Goal: Task Accomplishment & Management: Use online tool/utility

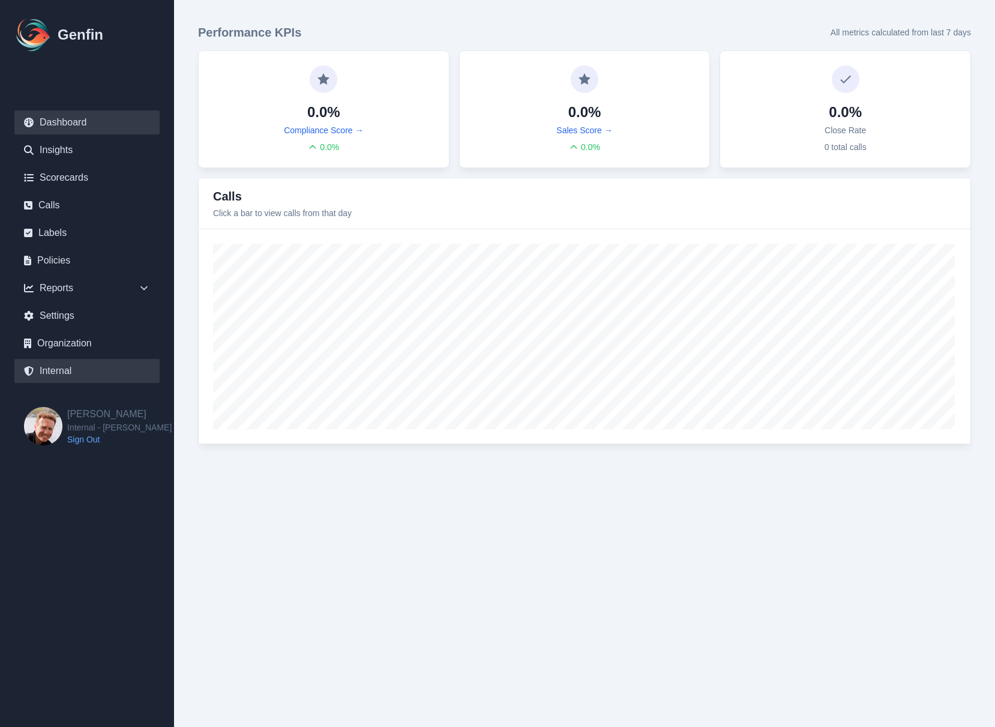
click at [63, 372] on link "Internal" at bounding box center [86, 371] width 145 height 24
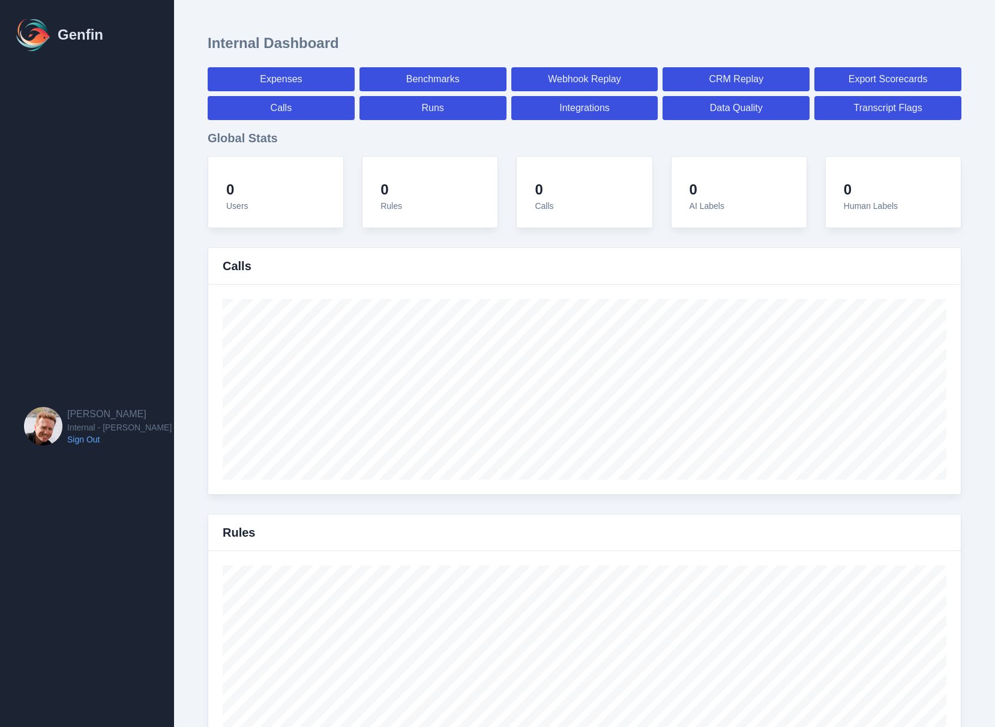
select select "paid"
select select "7"
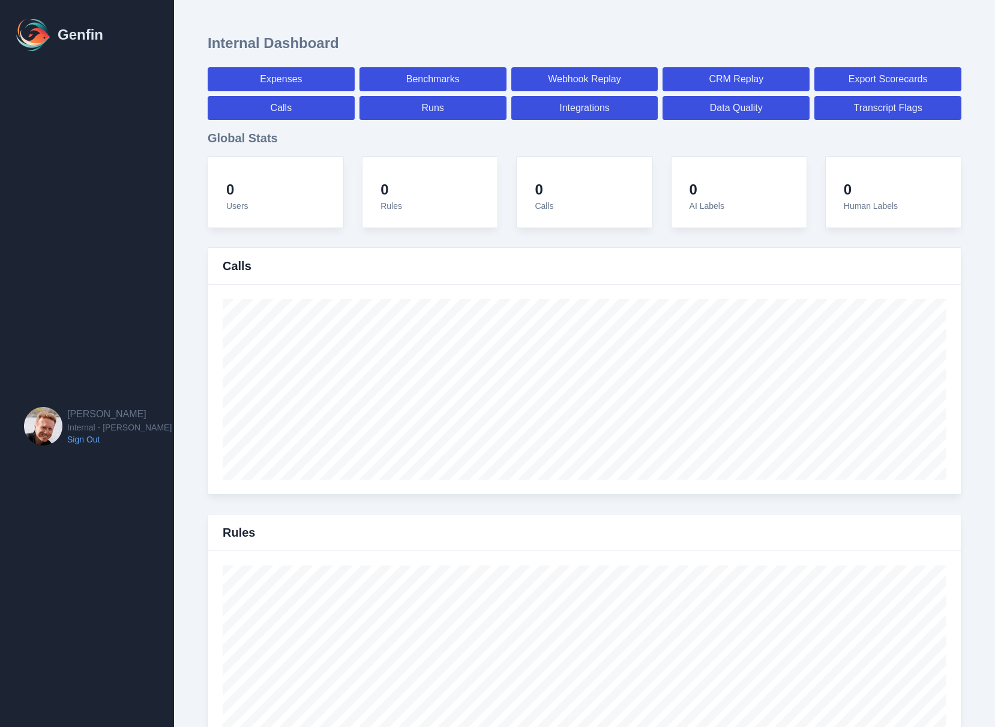
select select "paid"
select select "7"
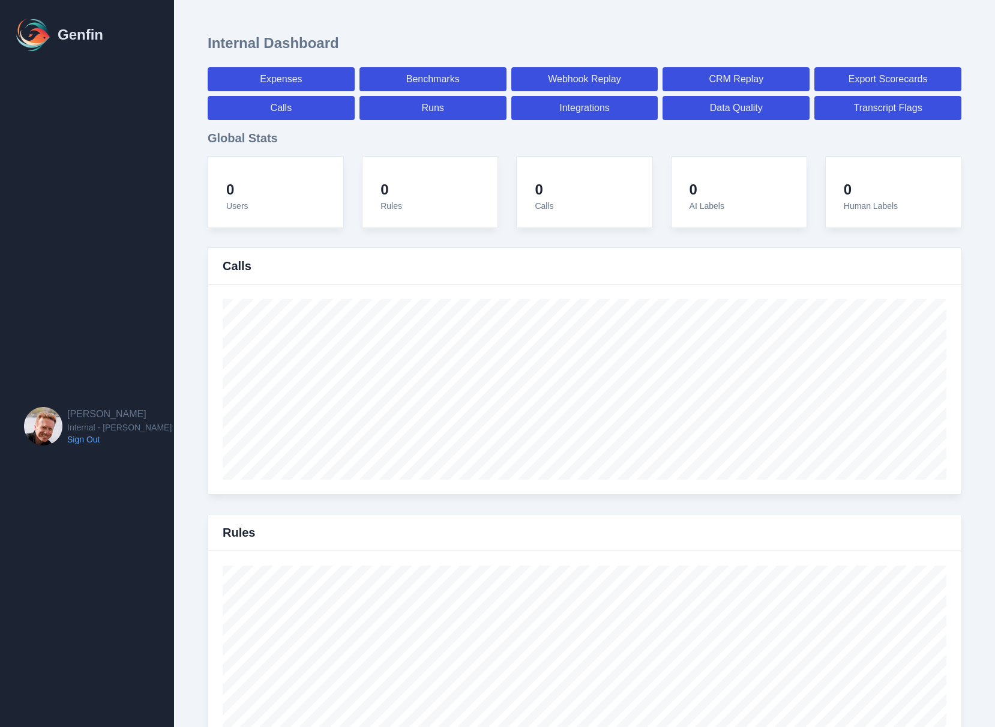
select select "7"
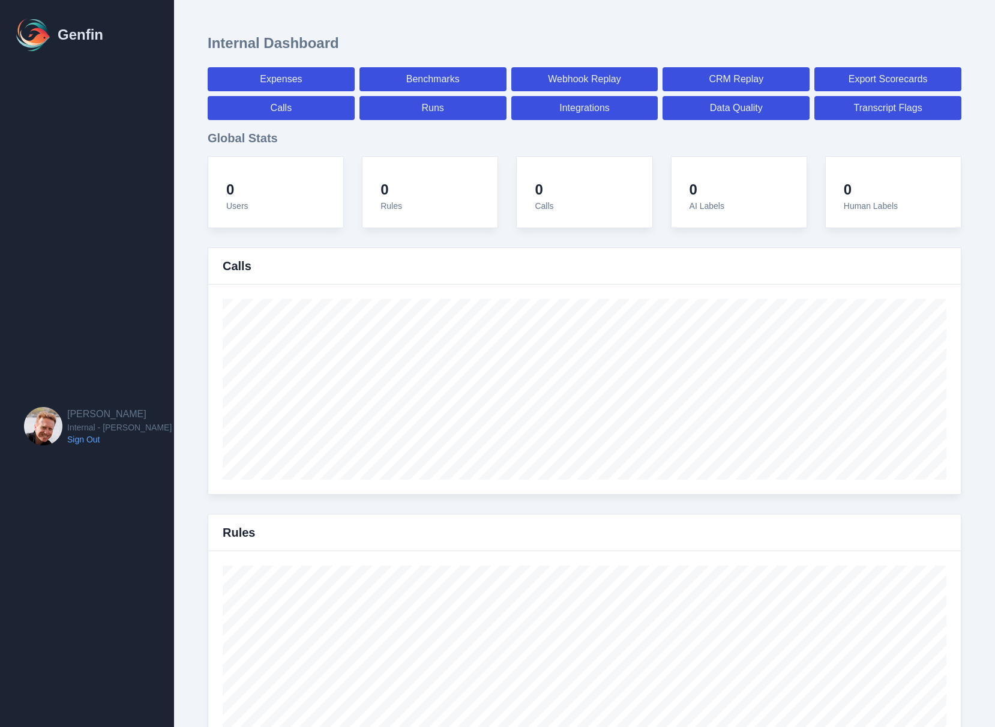
select select "7"
select select "paid"
select select "7"
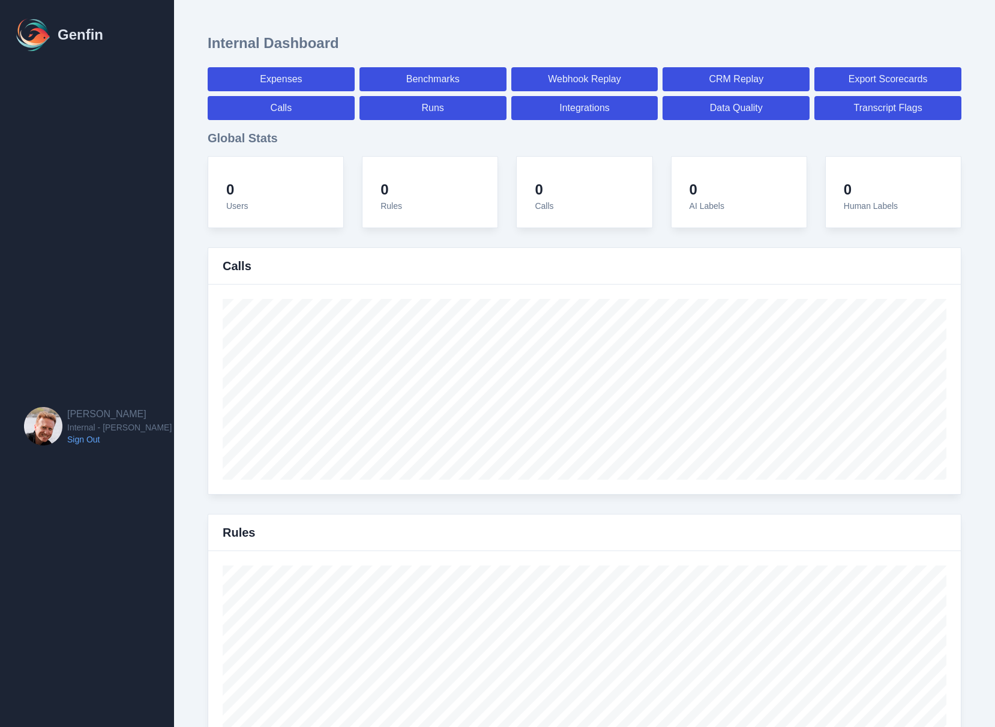
select select "7"
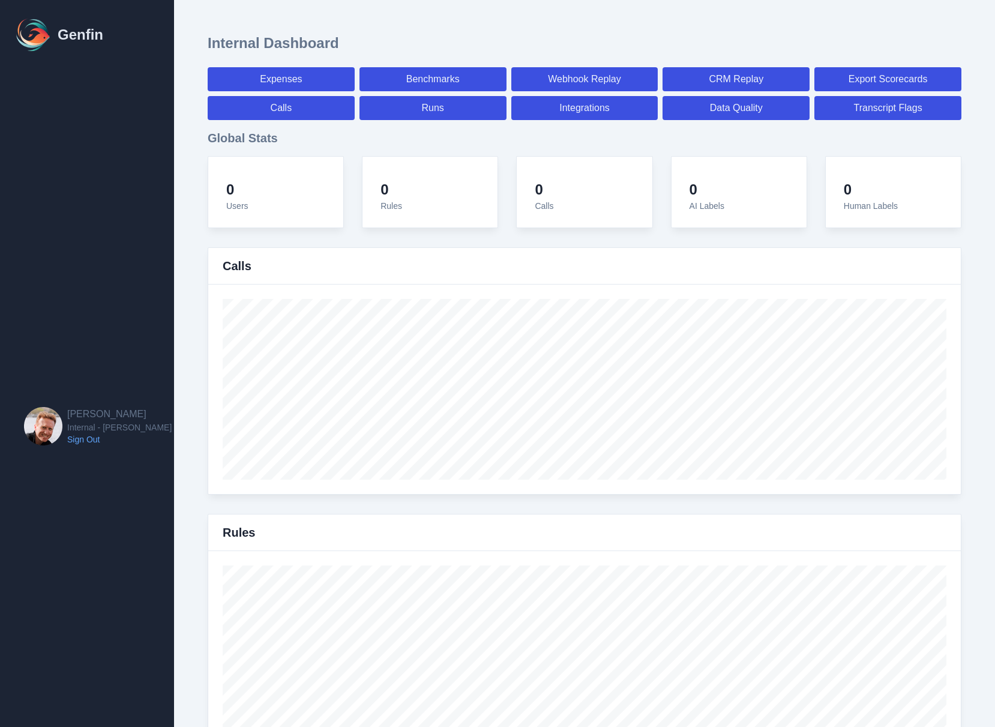
select select "7"
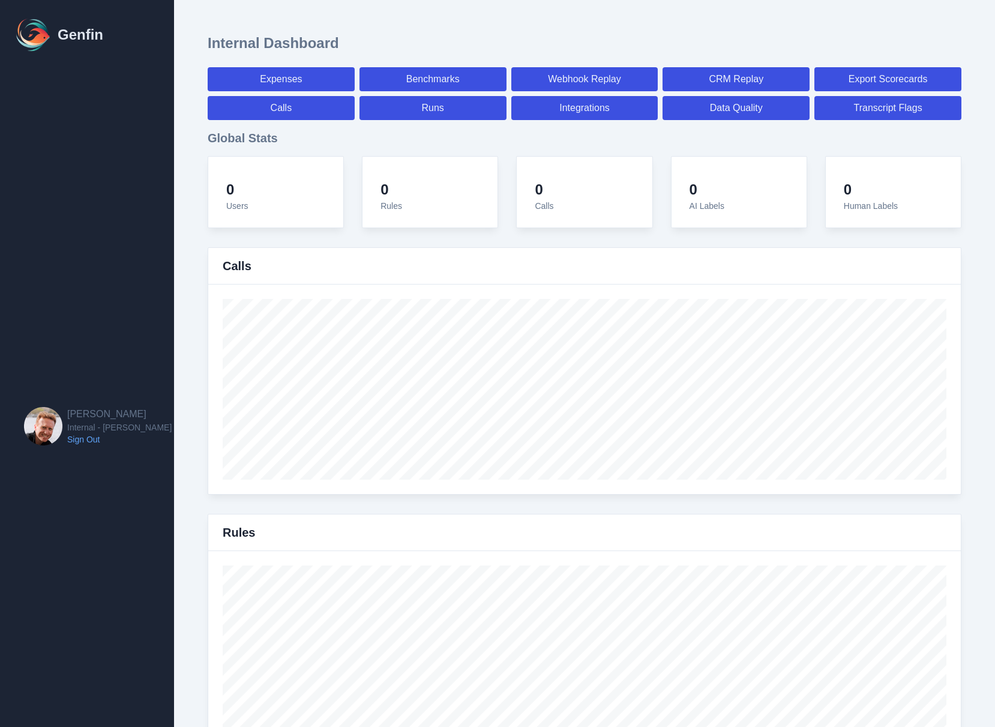
select select "7"
select select "paid"
select select "7"
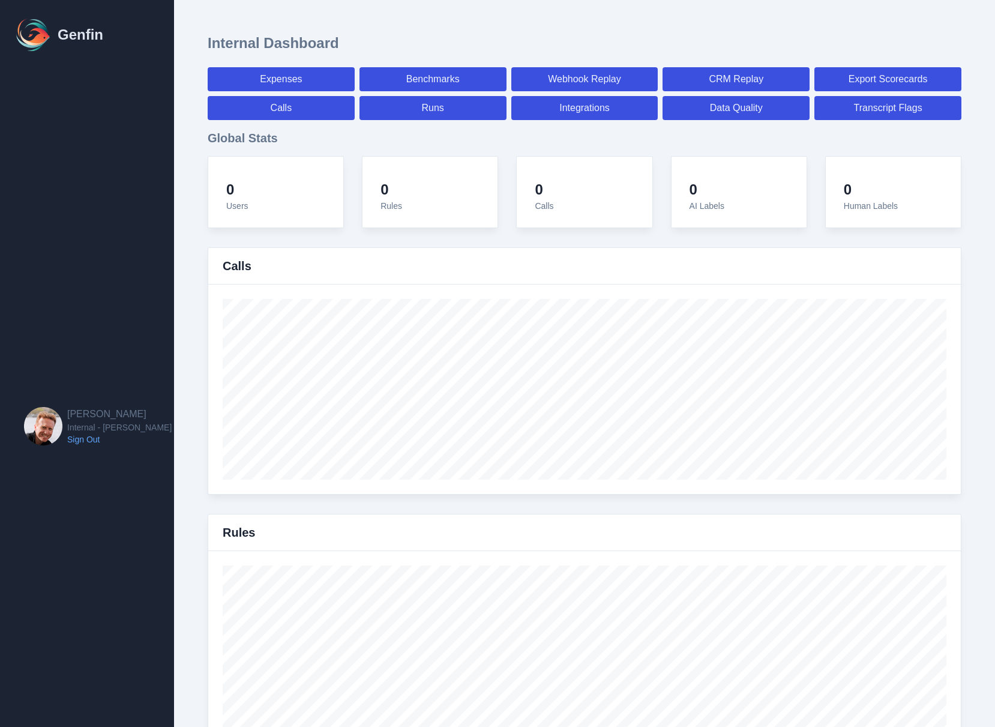
select select "paid"
select select "7"
select select "paid"
select select "7"
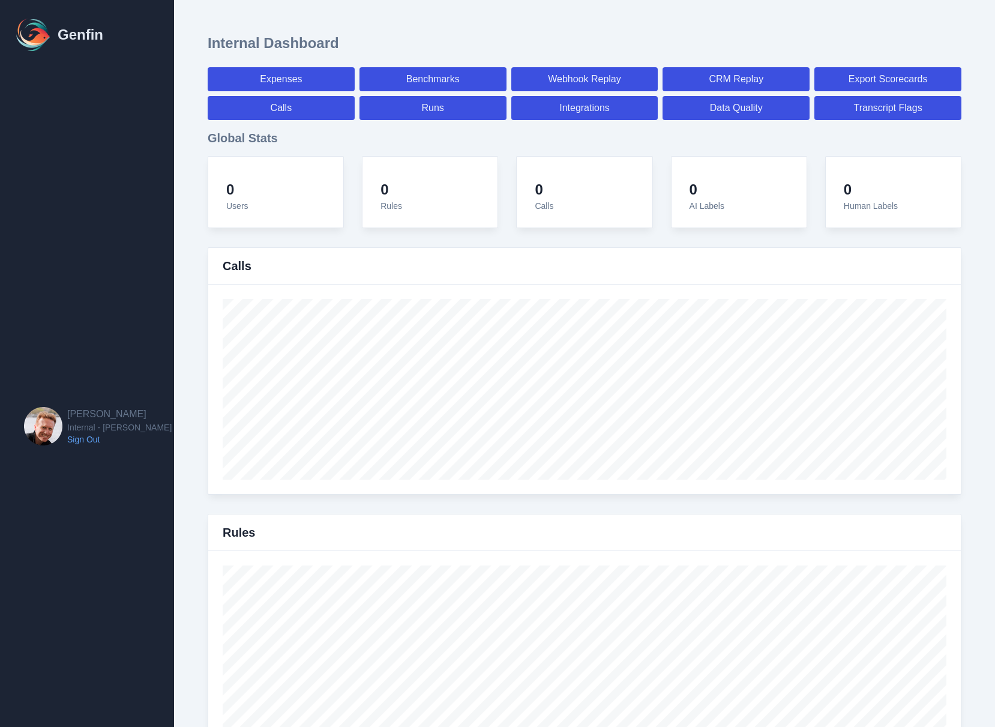
select select "7"
select select "paid"
select select "7"
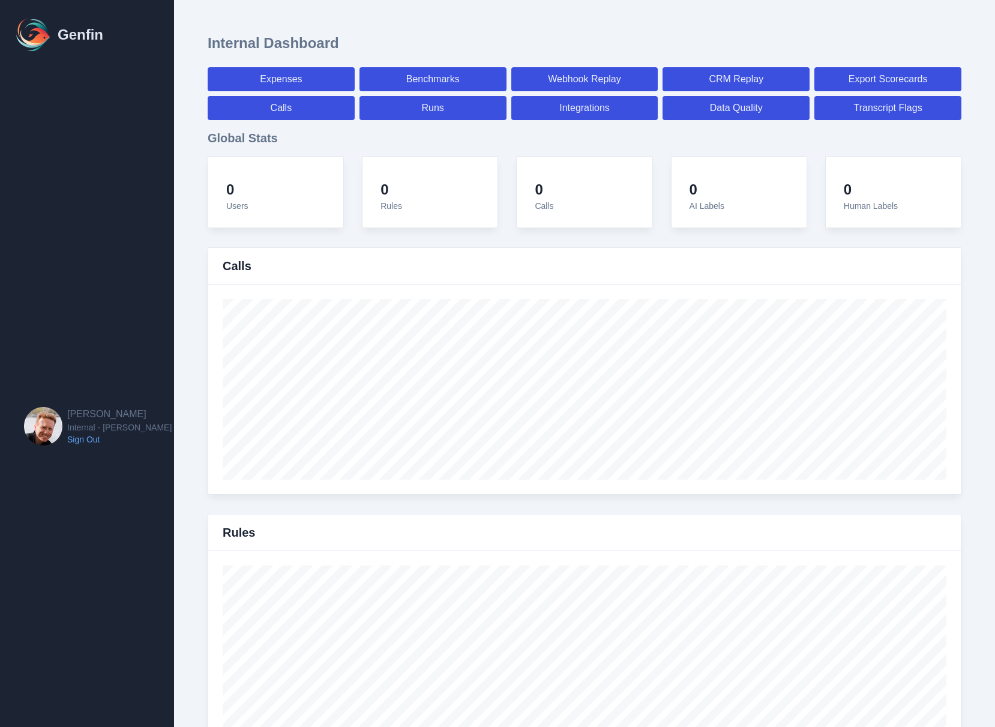
select select "paid"
select select "7"
select select "paid"
select select "7"
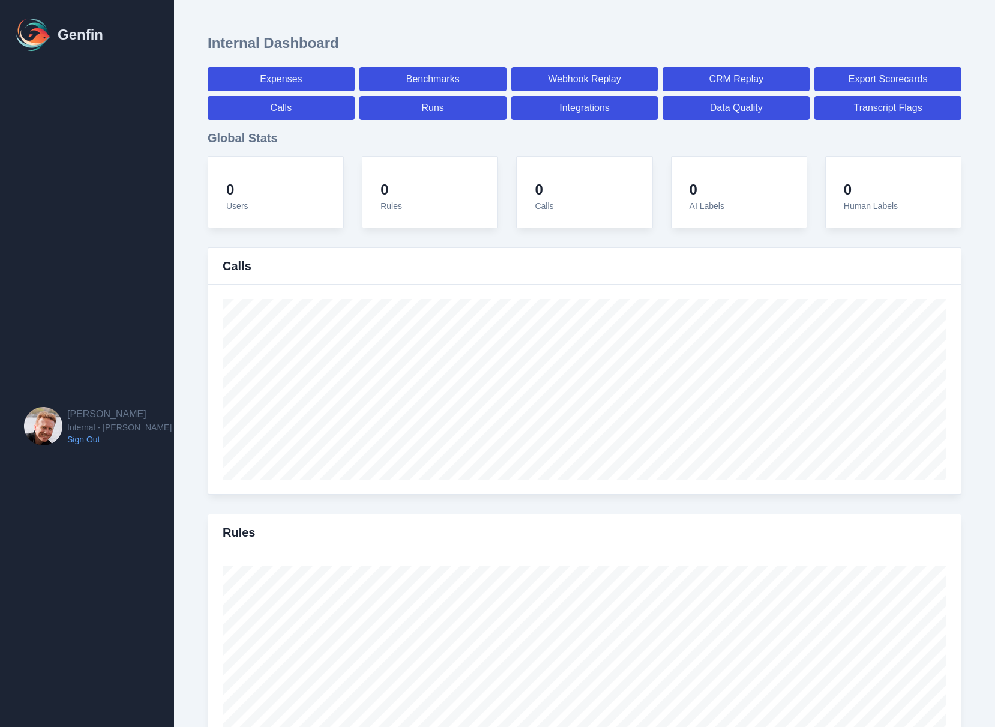
select select "7"
select select "paid"
select select "7"
select select "paid"
select select "7"
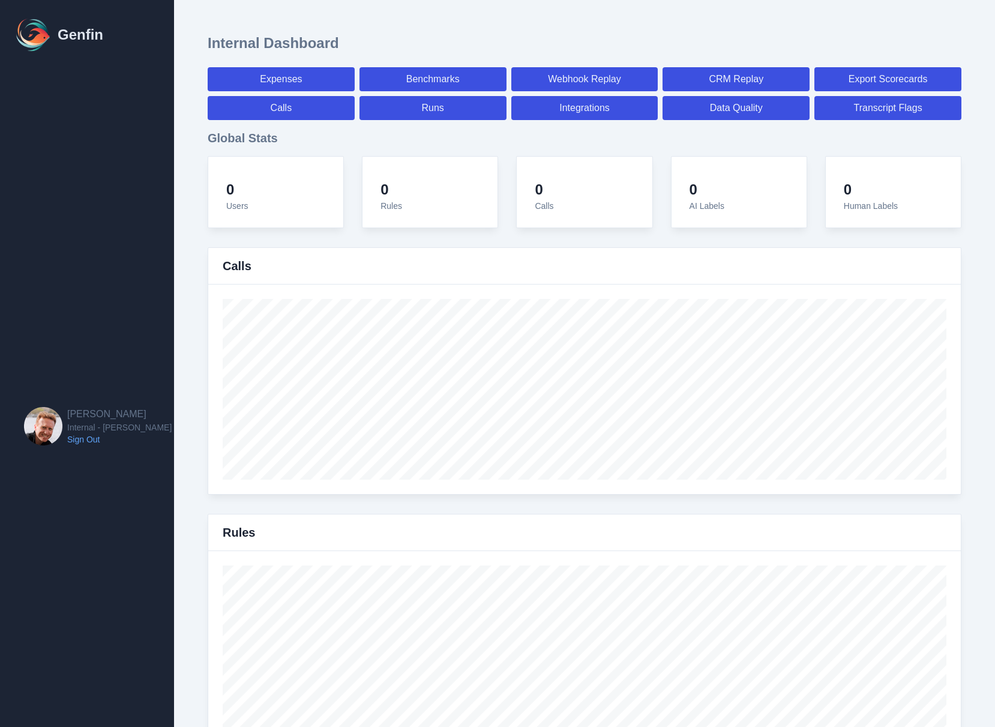
select select "7"
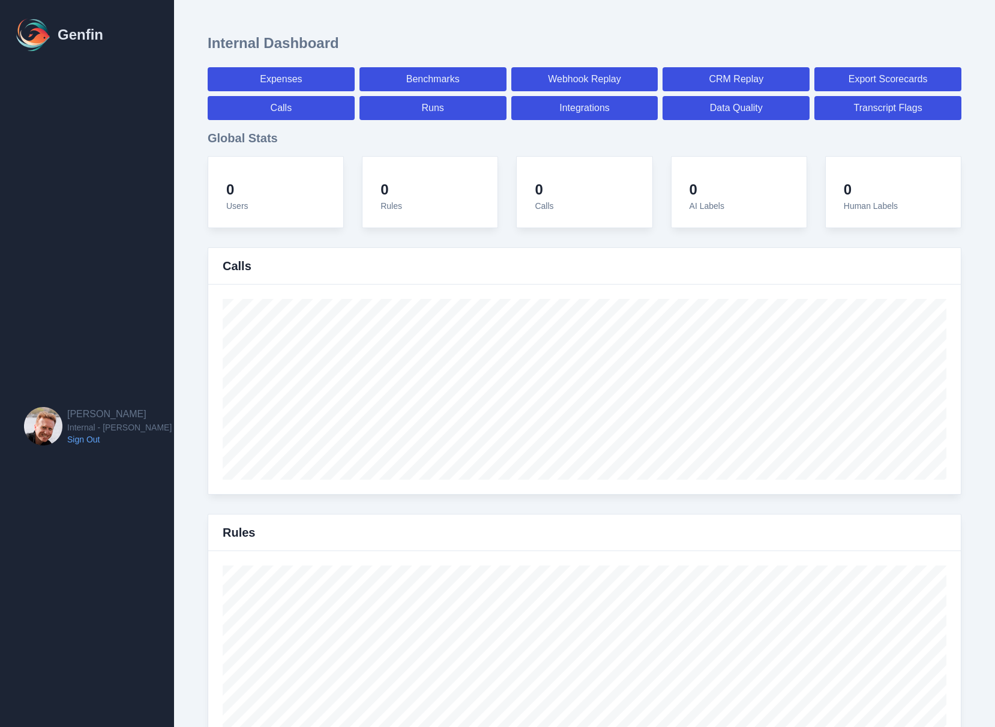
select select "paid"
select select "7"
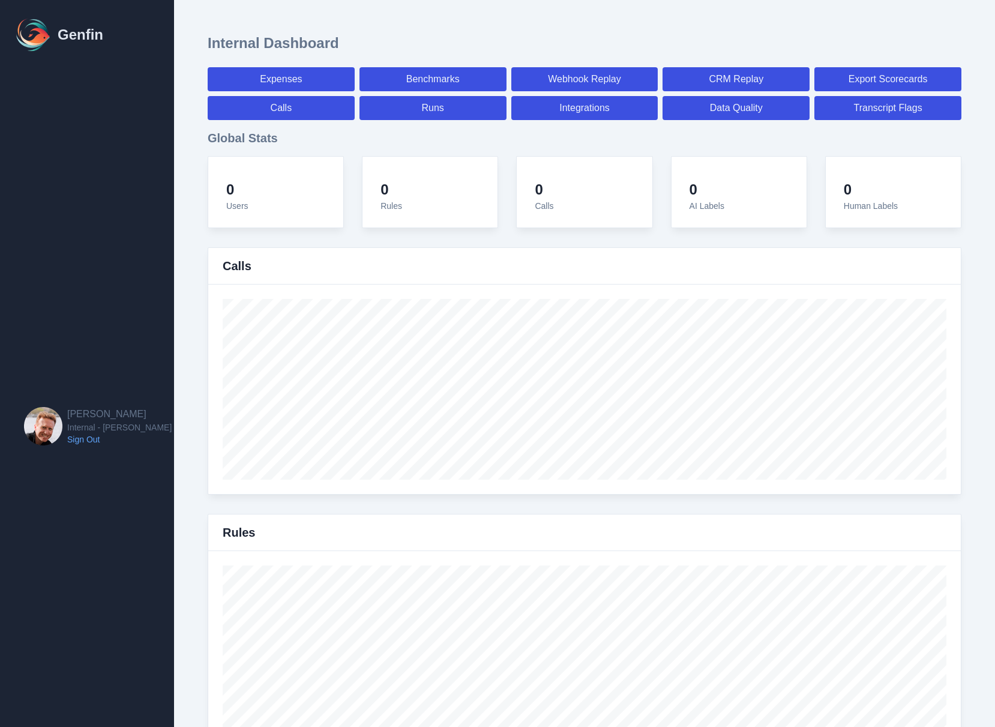
select select "paid"
select select "7"
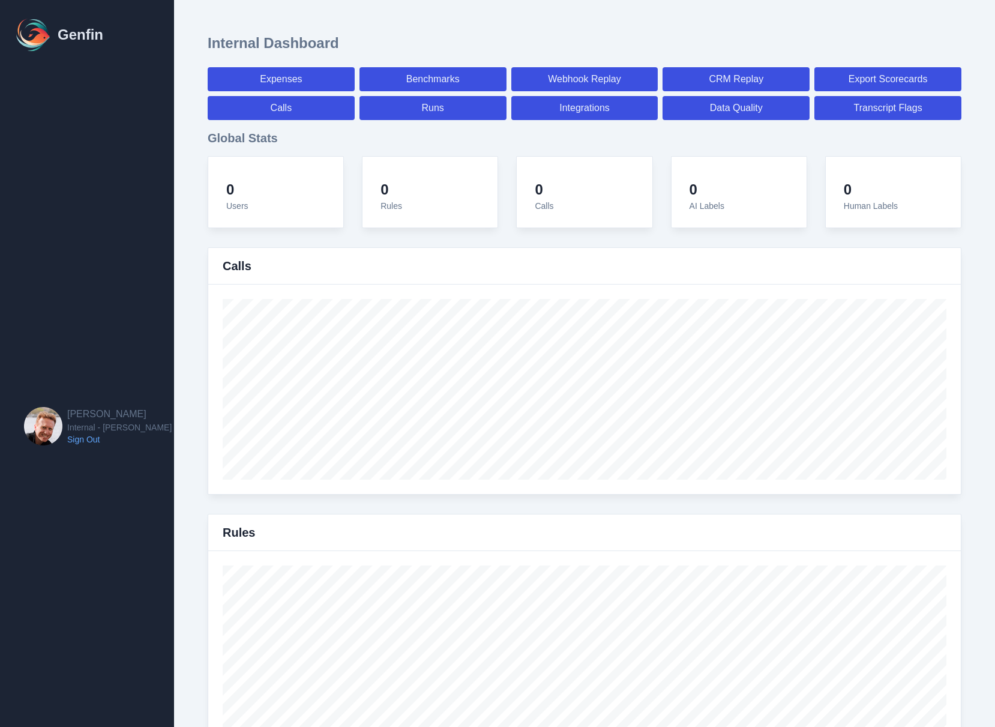
select select "7"
select select "paid"
select select "7"
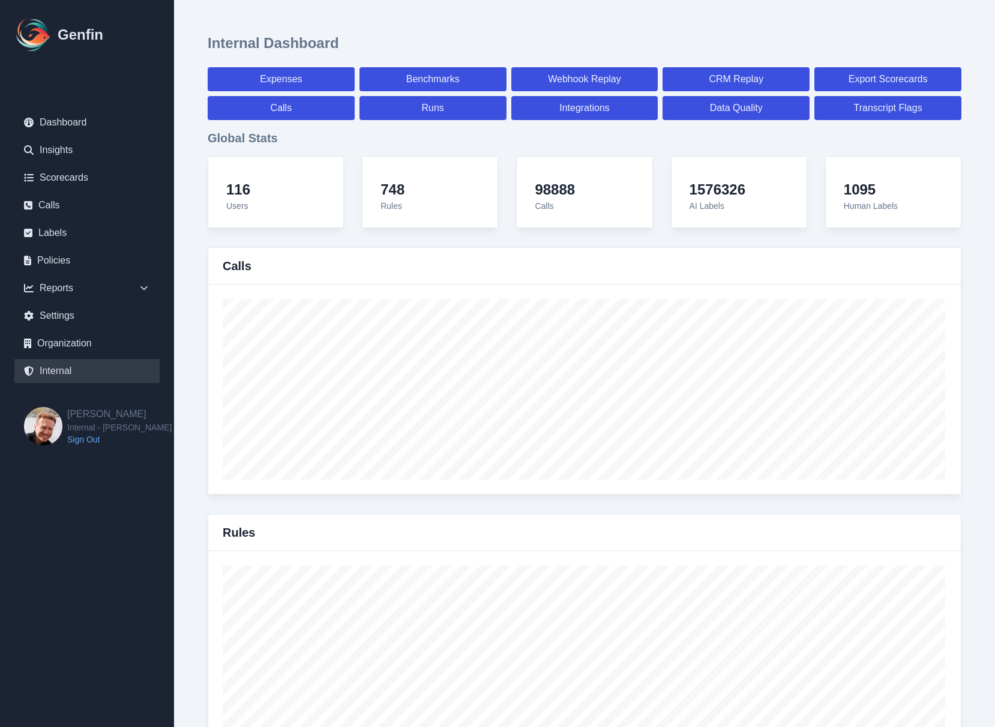
scroll to position [4170, 0]
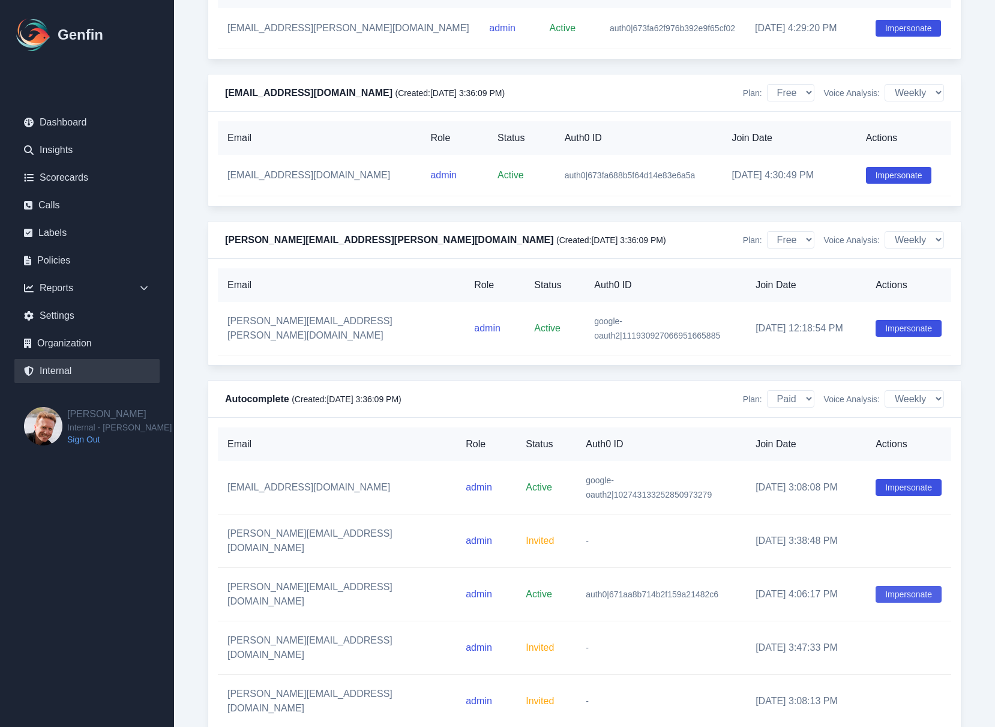
click at [886, 586] on button "Impersonate" at bounding box center [909, 594] width 66 height 17
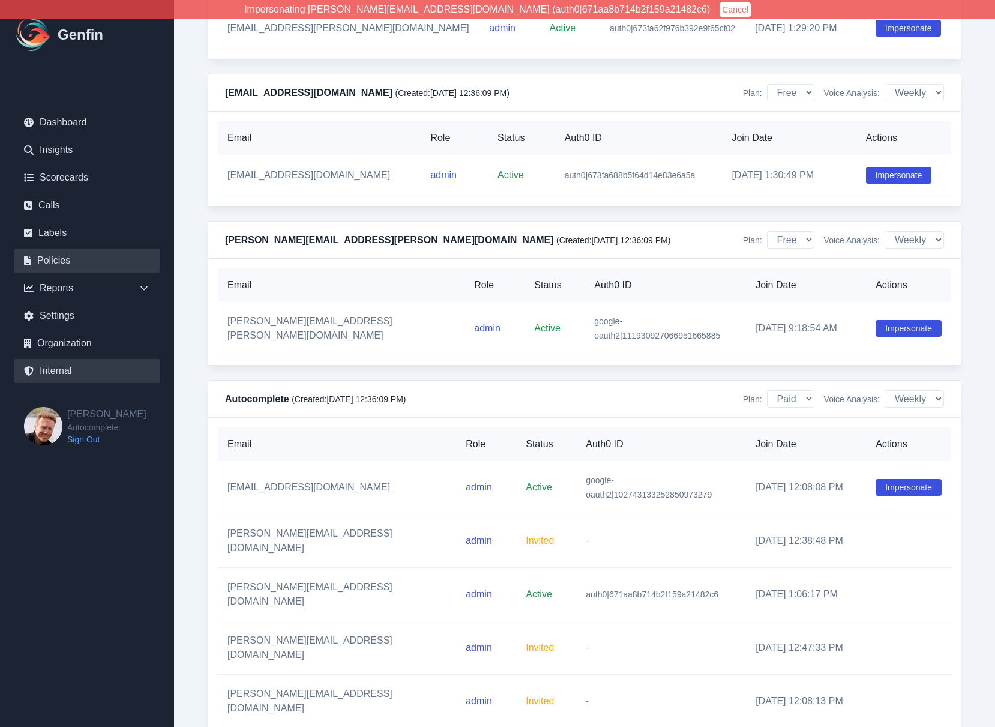
click at [47, 262] on link "Policies" at bounding box center [86, 261] width 145 height 24
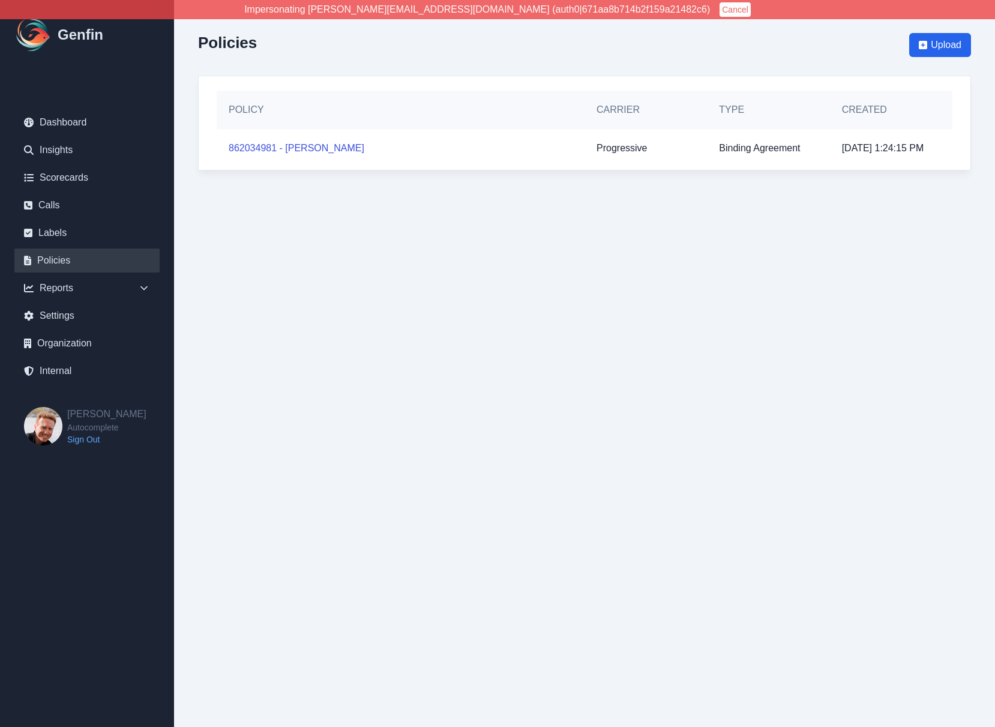
click at [720, 13] on button "Cancel" at bounding box center [735, 9] width 31 height 14
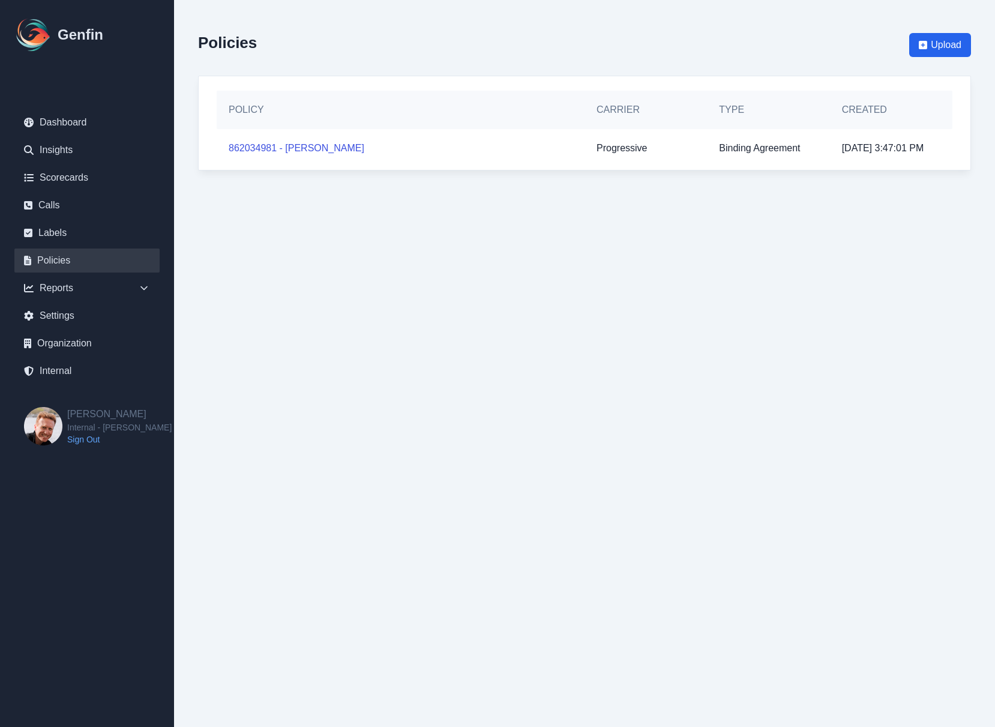
click at [656, 44] on div "Policies Upload" at bounding box center [584, 45] width 773 height 42
